Goal: Find specific page/section: Find specific page/section

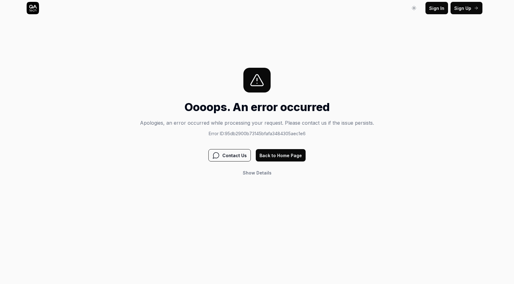
click at [283, 156] on button "Back to Home Page" at bounding box center [281, 155] width 50 height 12
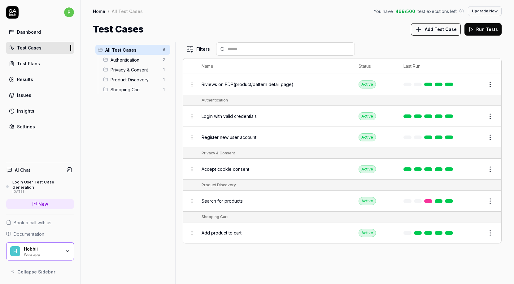
click at [463, 12] on icon at bounding box center [461, 11] width 5 height 5
